Goal: Information Seeking & Learning: Learn about a topic

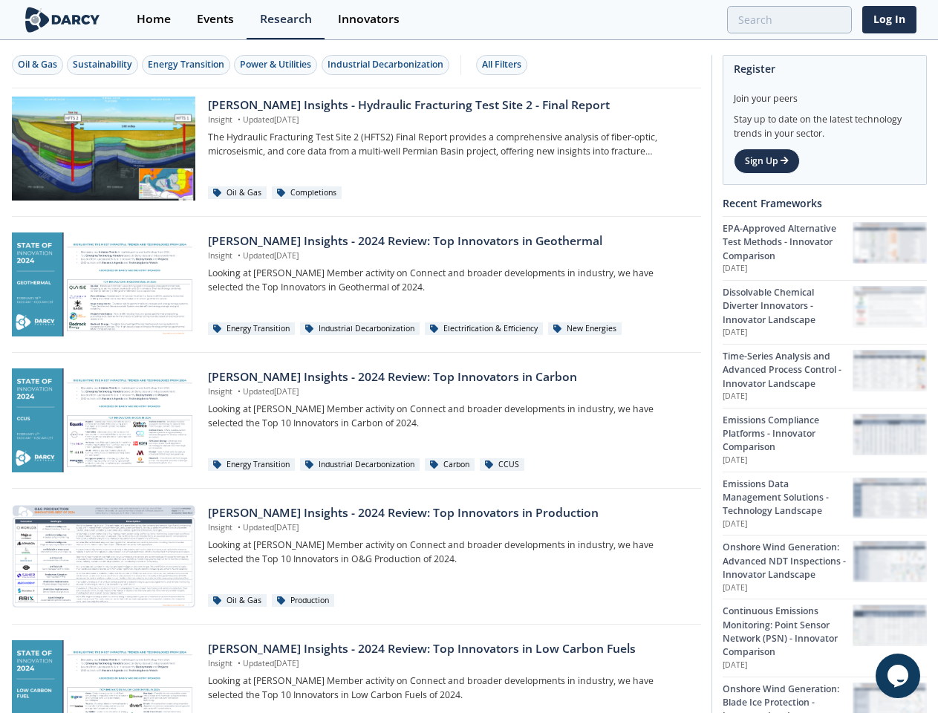
click at [38, 65] on div "Oil & Gas" at bounding box center [37, 64] width 39 height 13
click at [103, 65] on div "Sustainability" at bounding box center [102, 64] width 59 height 13
click at [187, 65] on div "Energy Transition" at bounding box center [186, 64] width 77 height 13
click at [278, 65] on div "Power & Utilities" at bounding box center [275, 64] width 71 height 13
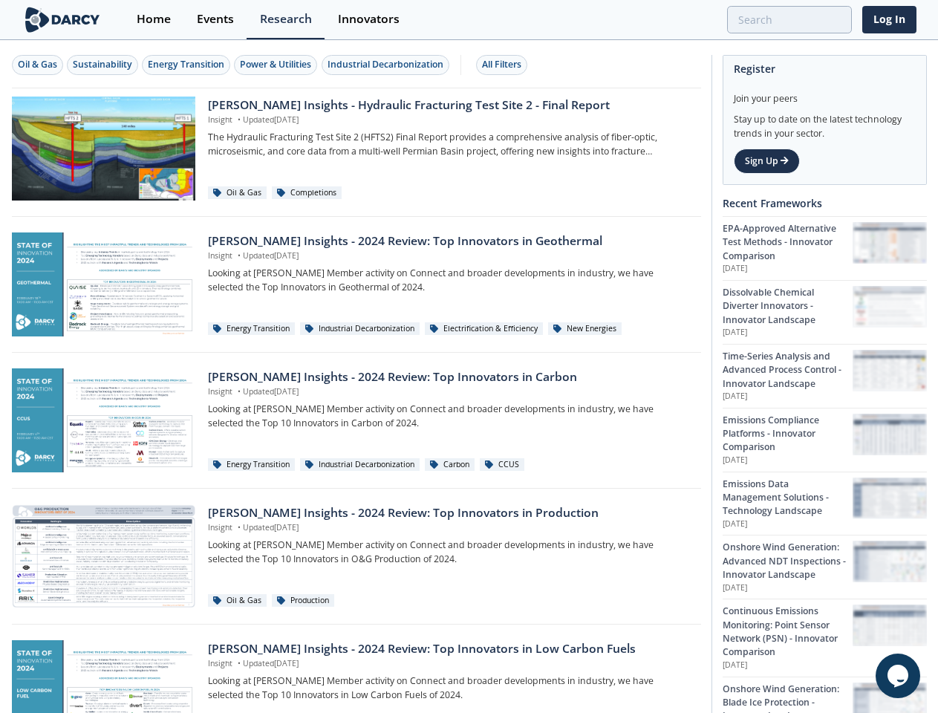
click at [388, 65] on div "Industrial Decarbonization" at bounding box center [386, 64] width 116 height 13
click at [506, 65] on div "All Filters" at bounding box center [501, 64] width 39 height 13
click at [898, 676] on icon "$i18n('chat', 'chat_widget')" at bounding box center [898, 676] width 21 height 22
